Goal: Task Accomplishment & Management: Use online tool/utility

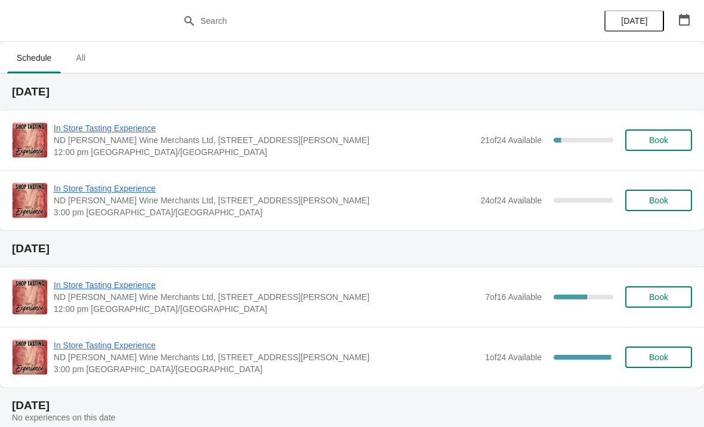
click at [87, 329] on div "In Store Tasting Experience ND John Wine Merchants Ltd, 90 Walter Road, Swansea…" at bounding box center [352, 357] width 704 height 60
click at [99, 340] on span "In Store Tasting Experience" at bounding box center [267, 346] width 426 height 12
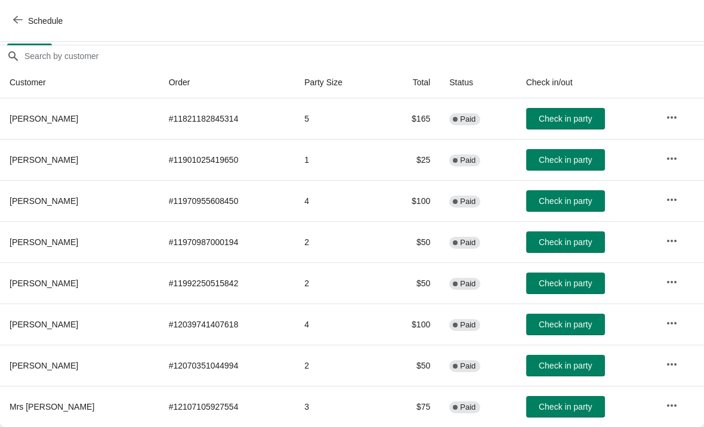
scroll to position [100, 0]
click at [660, 368] on td at bounding box center [681, 365] width 48 height 41
click at [678, 366] on icon "button" at bounding box center [672, 365] width 12 height 12
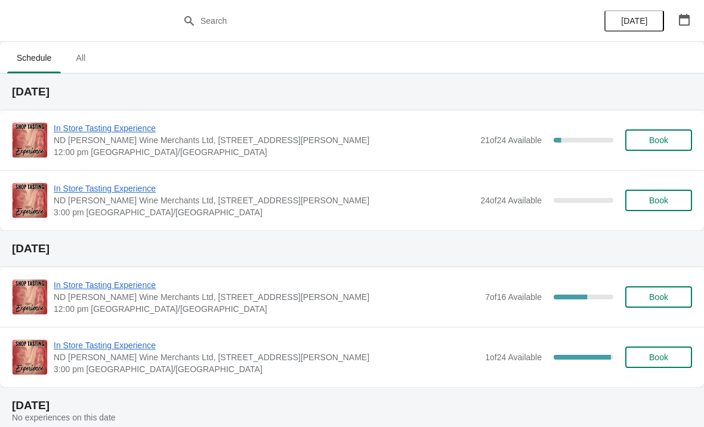
click at [124, 348] on span "In Store Tasting Experience" at bounding box center [267, 346] width 426 height 12
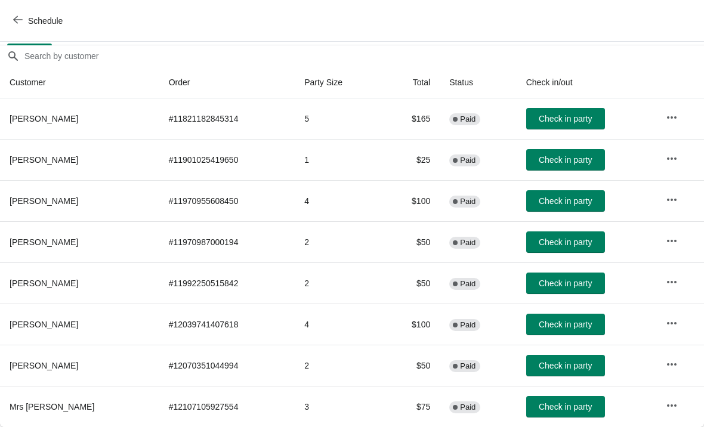
scroll to position [100, 0]
click at [363, 120] on td "5" at bounding box center [339, 118] width 88 height 41
click at [356, 202] on td "4" at bounding box center [339, 200] width 88 height 41
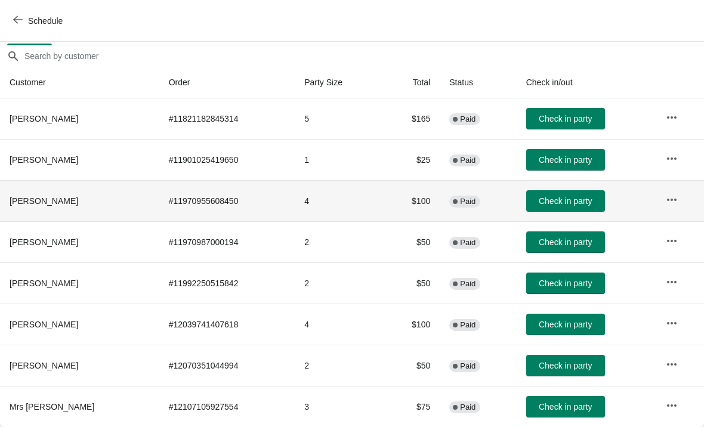
click at [347, 326] on td "4" at bounding box center [339, 324] width 88 height 41
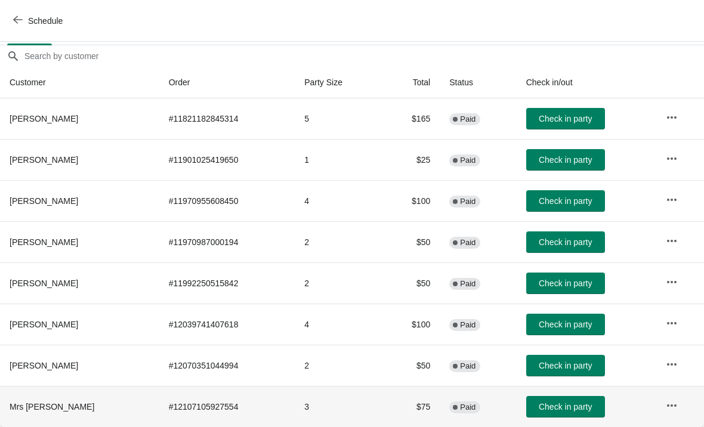
click at [341, 403] on td "3" at bounding box center [339, 406] width 88 height 41
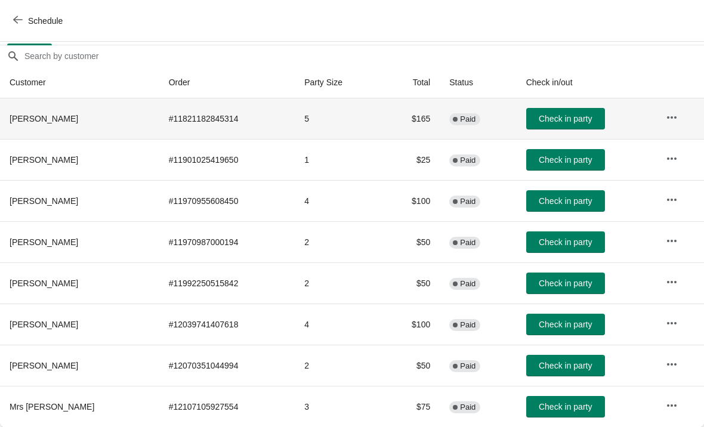
click at [351, 118] on td "5" at bounding box center [339, 118] width 88 height 41
click at [352, 202] on td "4" at bounding box center [339, 200] width 88 height 41
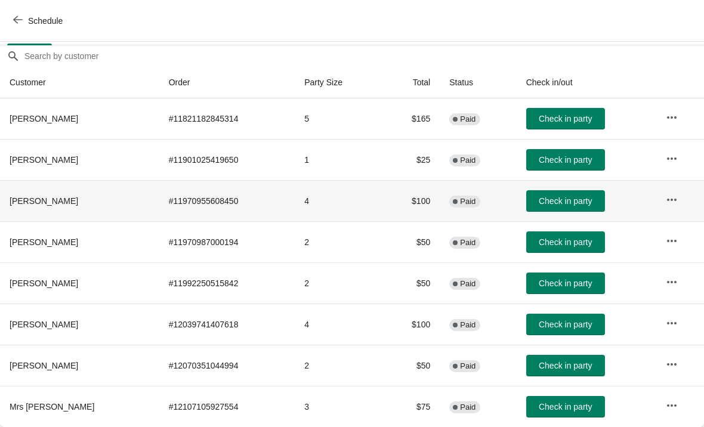
click at [344, 324] on td "4" at bounding box center [339, 324] width 88 height 41
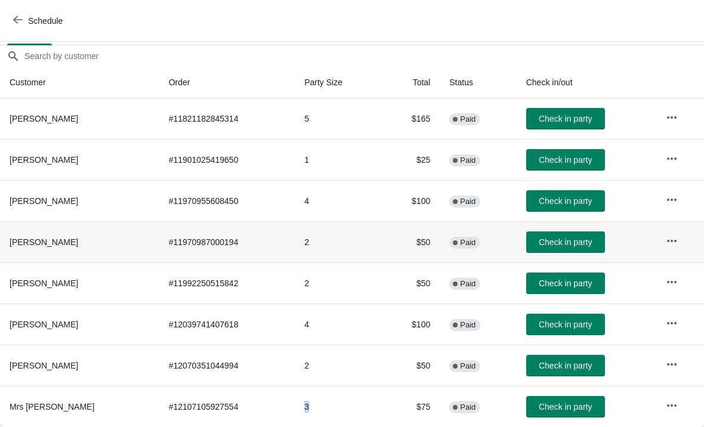
click at [353, 238] on td "2" at bounding box center [339, 241] width 88 height 41
click at [678, 163] on icon "button" at bounding box center [672, 159] width 12 height 12
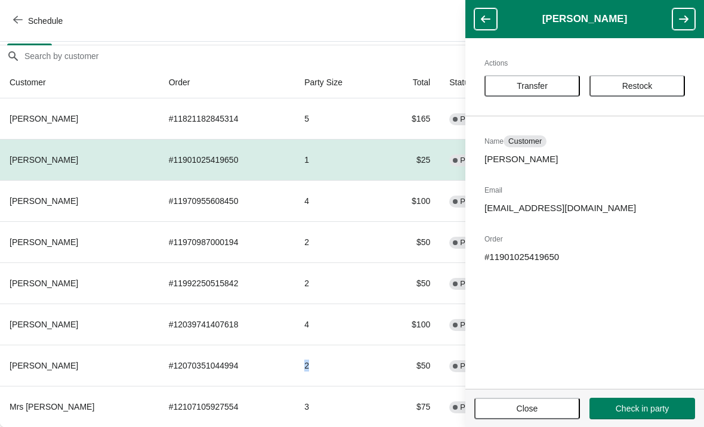
click at [531, 414] on span "Close" at bounding box center [527, 409] width 21 height 10
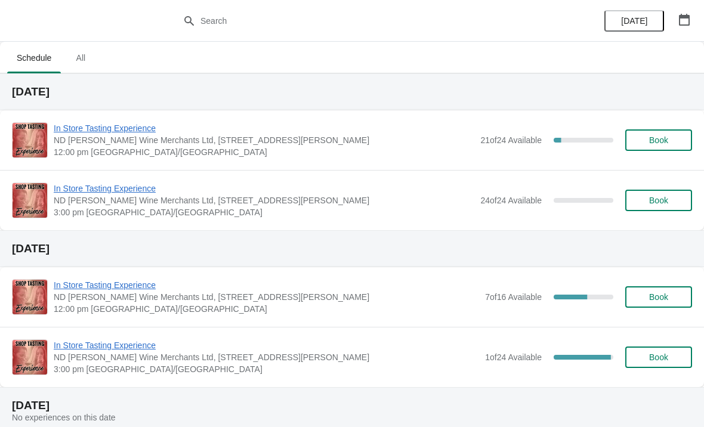
click at [150, 340] on span "In Store Tasting Experience" at bounding box center [267, 346] width 426 height 12
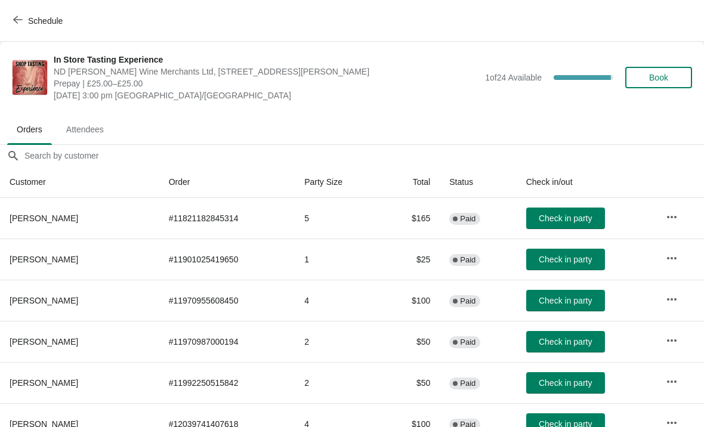
click at [676, 251] on button "button" at bounding box center [671, 258] width 21 height 21
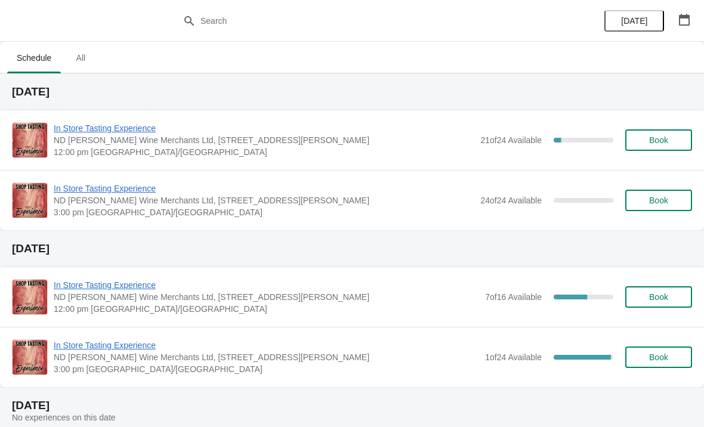
click at [141, 346] on span "In Store Tasting Experience" at bounding box center [267, 346] width 426 height 12
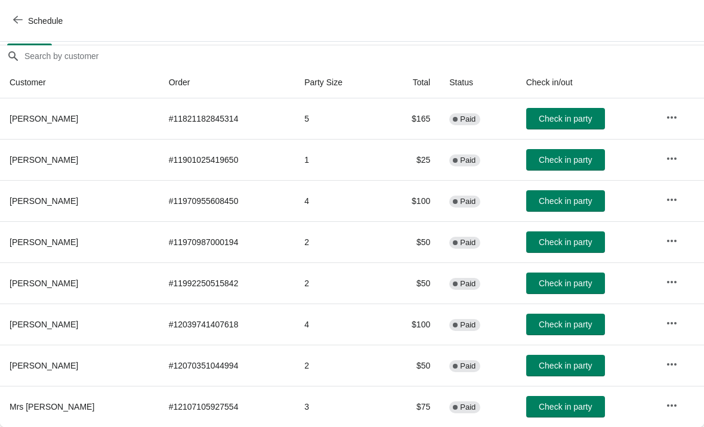
scroll to position [100, 0]
click at [360, 194] on td "4" at bounding box center [339, 200] width 88 height 41
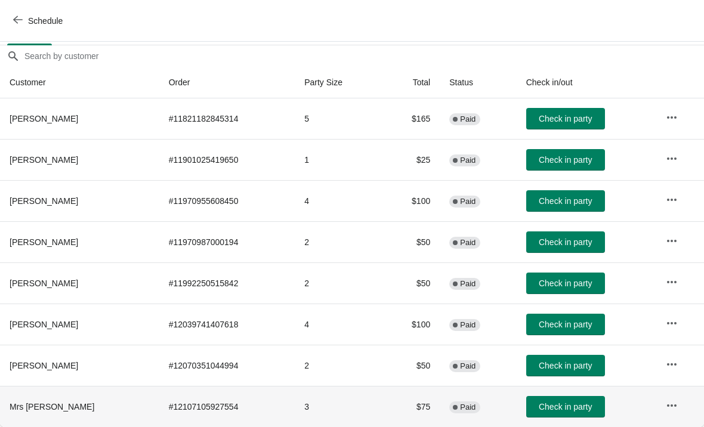
click at [128, 398] on th "Mrs [PERSON_NAME]" at bounding box center [79, 406] width 159 height 41
